Goal: Information Seeking & Learning: Learn about a topic

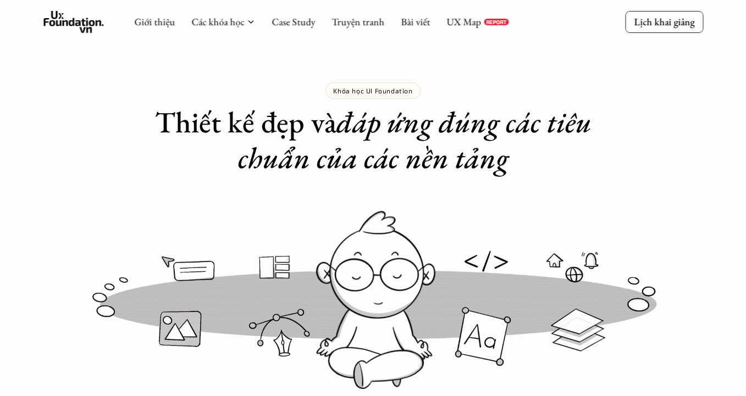
click at [69, 14] on icon at bounding box center [73, 22] width 60 height 22
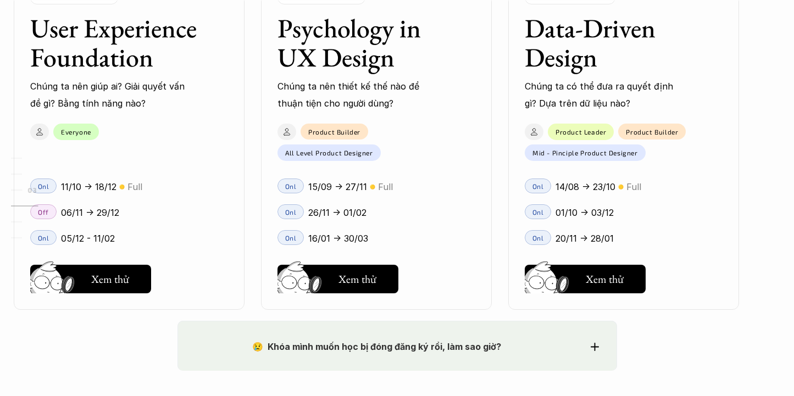
scroll to position [1570, 0]
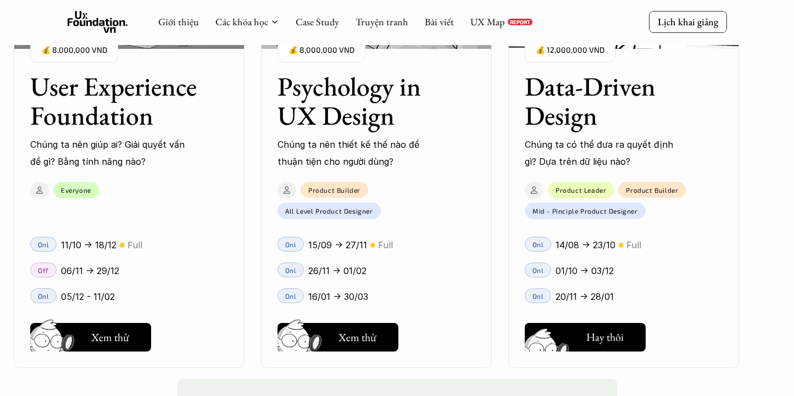
click at [600, 335] on h5 "Xem thử" at bounding box center [605, 340] width 38 height 15
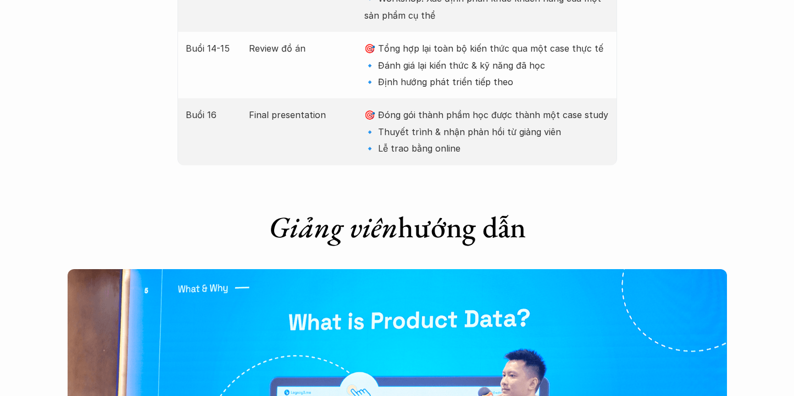
scroll to position [3150, 0]
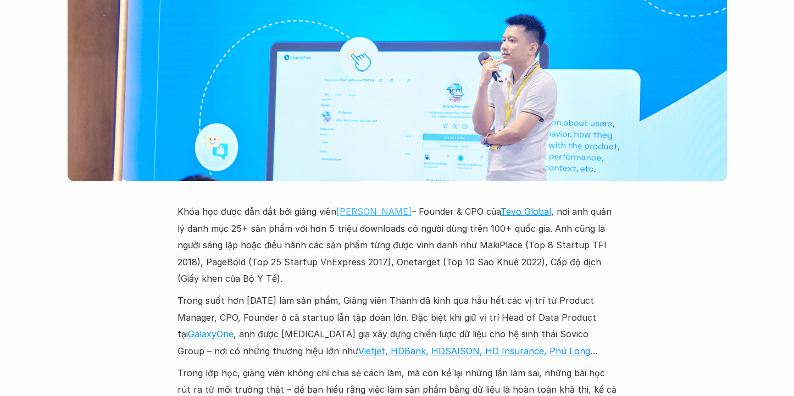
click at [353, 206] on link "[PERSON_NAME]" at bounding box center [373, 211] width 75 height 11
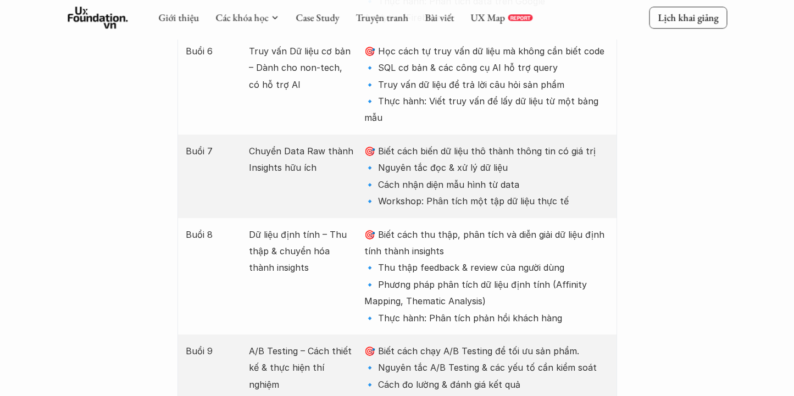
scroll to position [1565, 0]
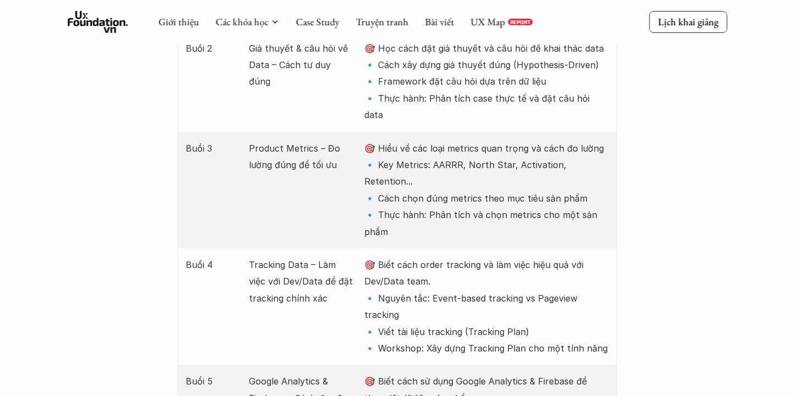
click at [110, 25] on use at bounding box center [98, 22] width 60 height 22
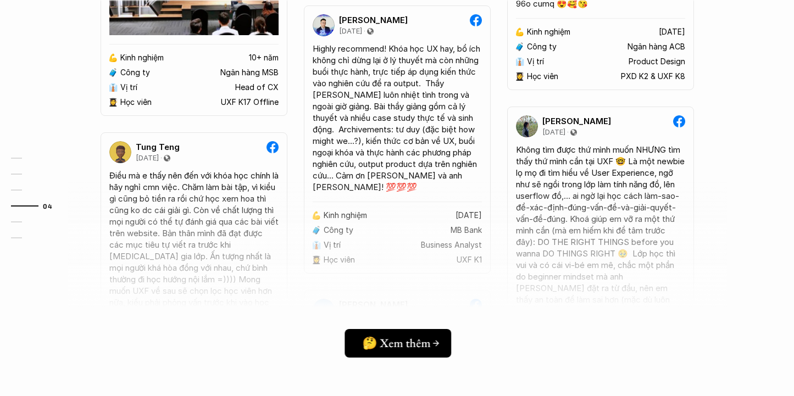
scroll to position [3064, 0]
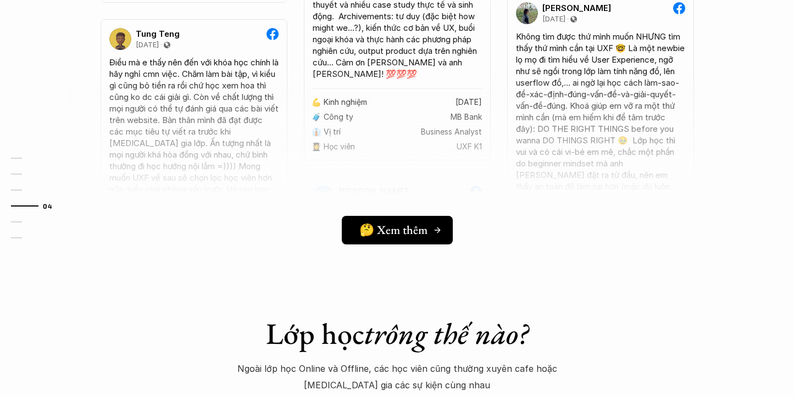
click at [366, 237] on h5 "🤔 Xem thêm" at bounding box center [393, 230] width 68 height 14
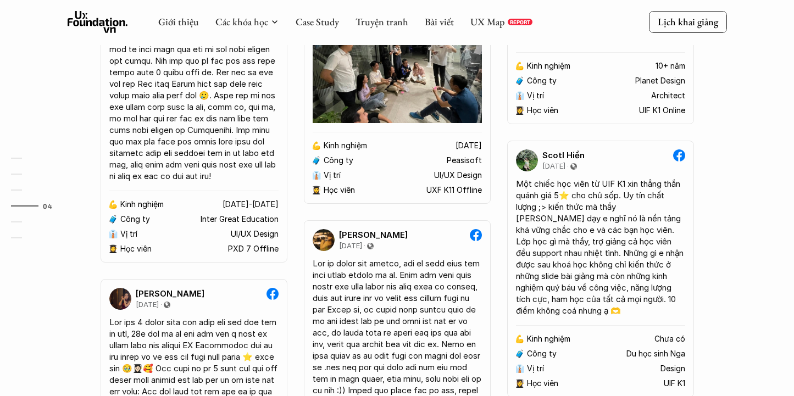
scroll to position [2156, 0]
